Goal: Find contact information: Find contact information

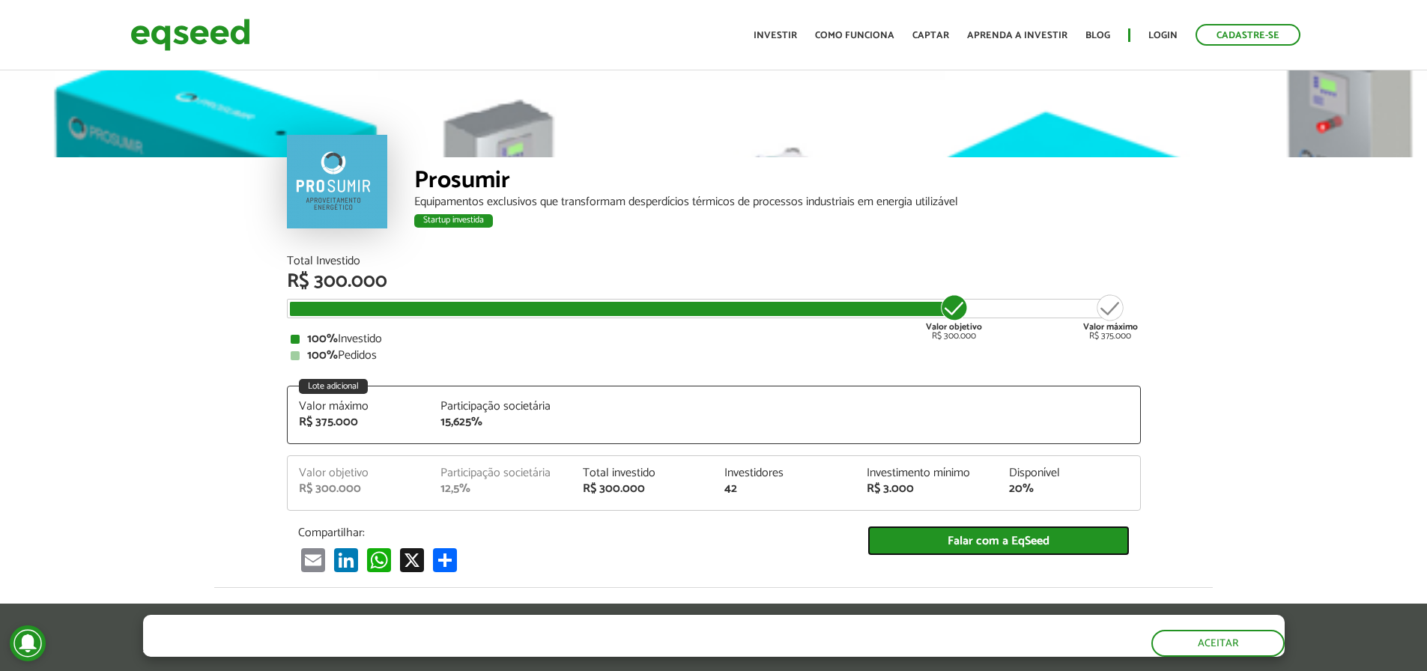
click at [1033, 541] on link "Falar com a EqSeed" at bounding box center [998, 541] width 262 height 31
